Goal: Communication & Community: Share content

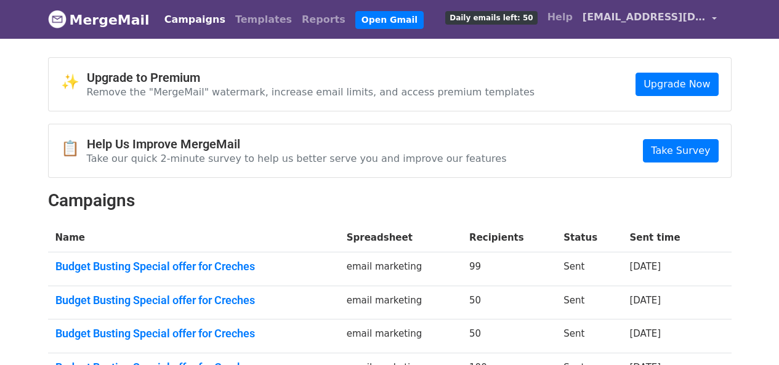
click at [674, 19] on span "[EMAIL_ADDRESS][DOMAIN_NAME]" at bounding box center [644, 17] width 123 height 15
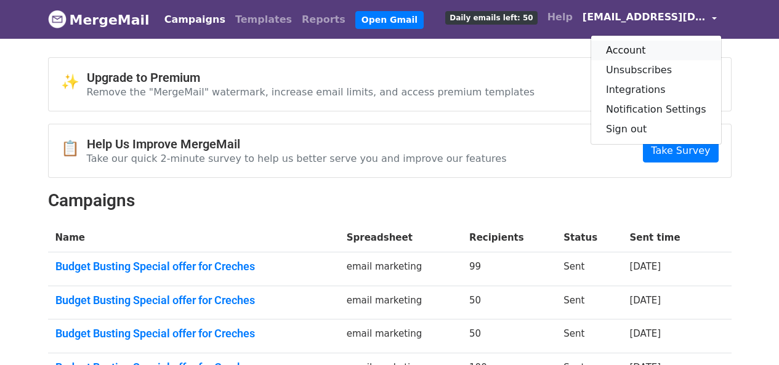
click at [630, 51] on link "Account" at bounding box center [656, 51] width 130 height 20
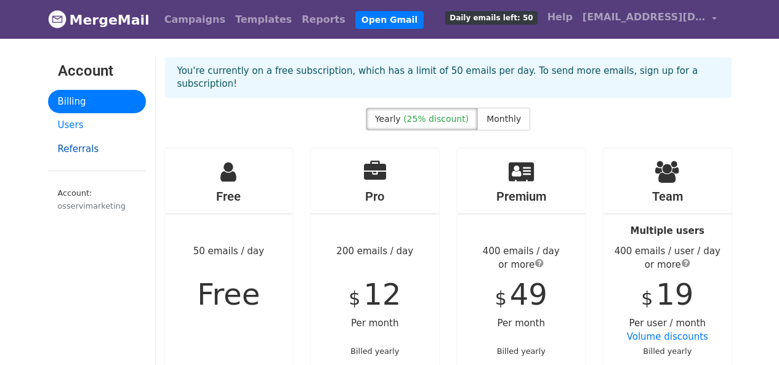
click at [92, 150] on link "Referrals" at bounding box center [97, 149] width 98 height 24
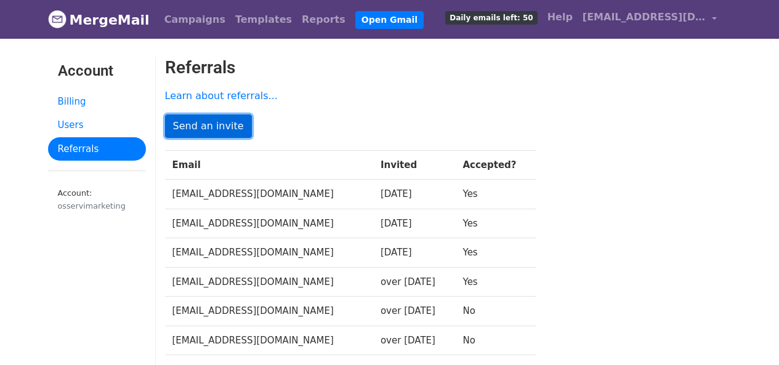
click at [203, 125] on link "Send an invite" at bounding box center [208, 126] width 87 height 23
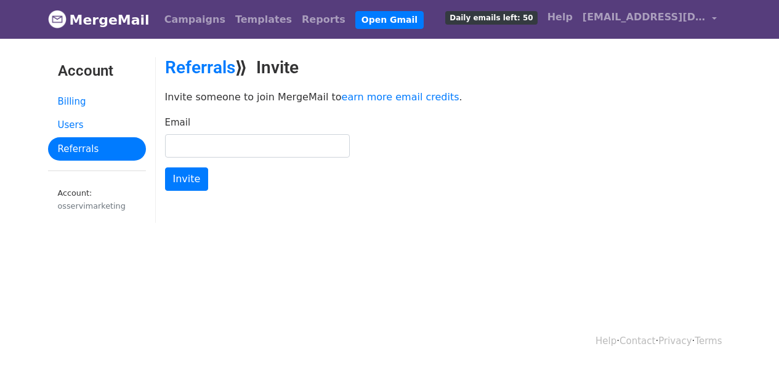
click at [234, 152] on input "Email" at bounding box center [257, 145] width 185 height 23
click at [465, 215] on div "Referrals ⟫ Invite Invite someone to join MergeMail to earn more email credits …" at bounding box center [448, 146] width 585 height 178
click at [239, 142] on input "Email" at bounding box center [257, 145] width 185 height 23
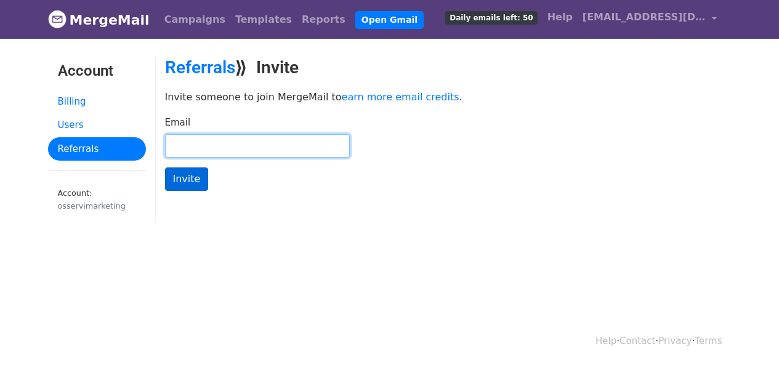
paste input "zipyards@gmail.com"
type input "zipyards@gmail.com"
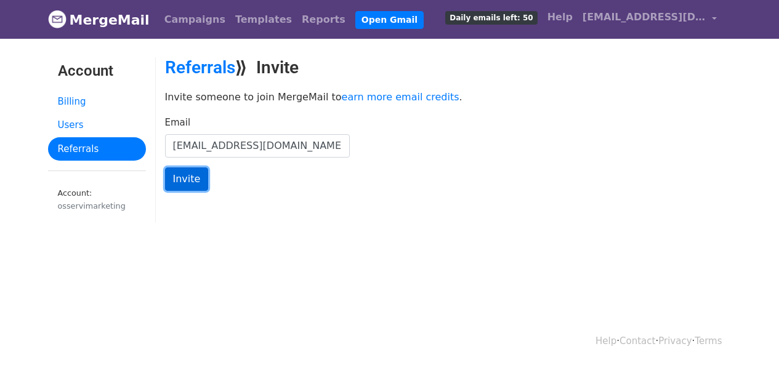
click at [185, 179] on input "Invite" at bounding box center [187, 179] width 44 height 23
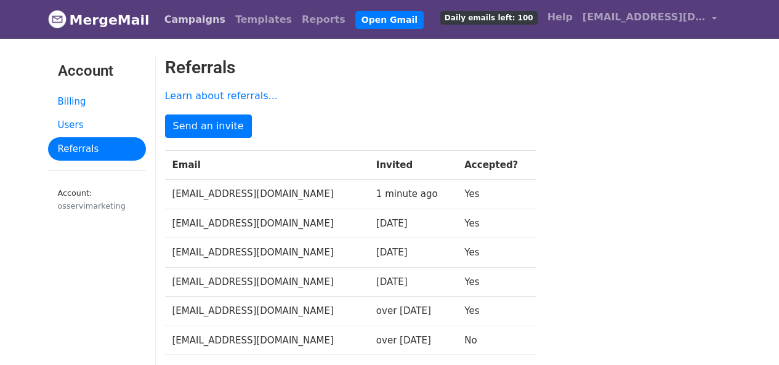
click at [188, 20] on link "Campaigns" at bounding box center [195, 19] width 71 height 25
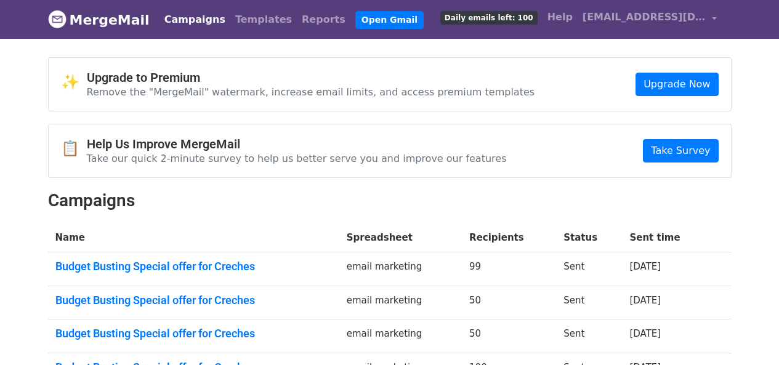
click at [111, 25] on link "MergeMail" at bounding box center [99, 20] width 102 height 26
